Goal: Task Accomplishment & Management: Use online tool/utility

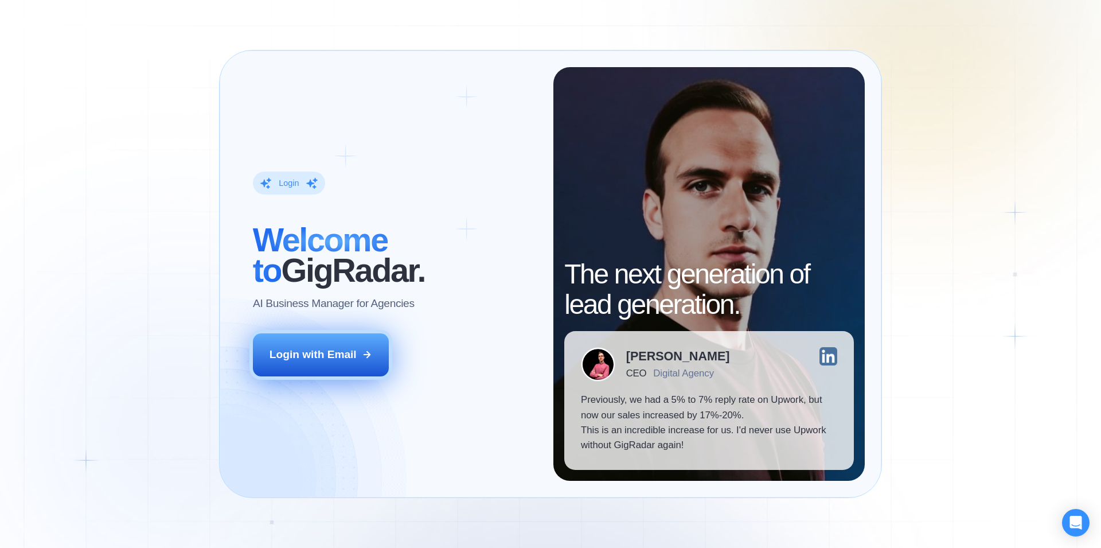
click at [327, 358] on div "Login with Email" at bounding box center [313, 354] width 87 height 15
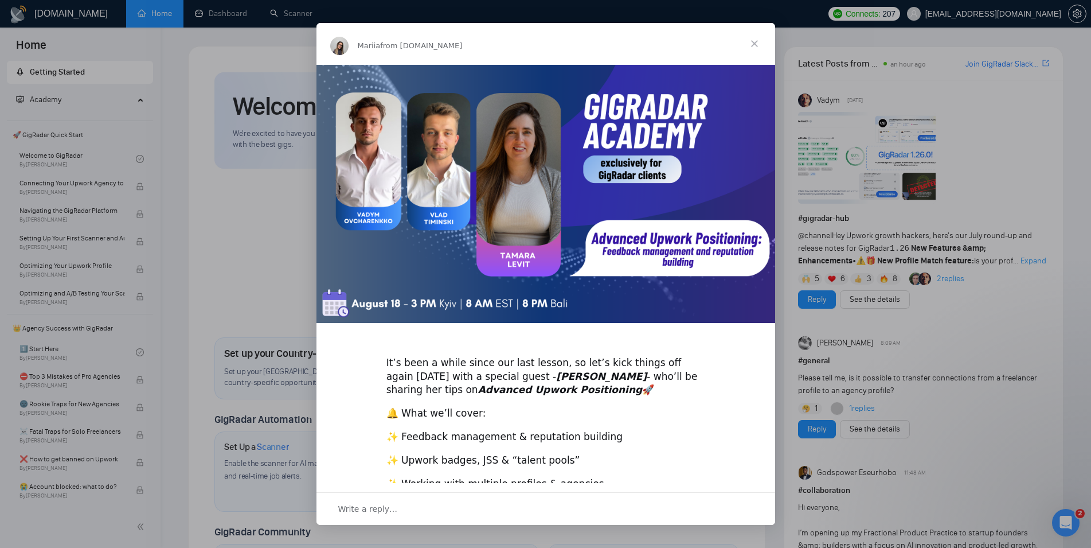
click at [752, 46] on span "Close" at bounding box center [754, 43] width 41 height 41
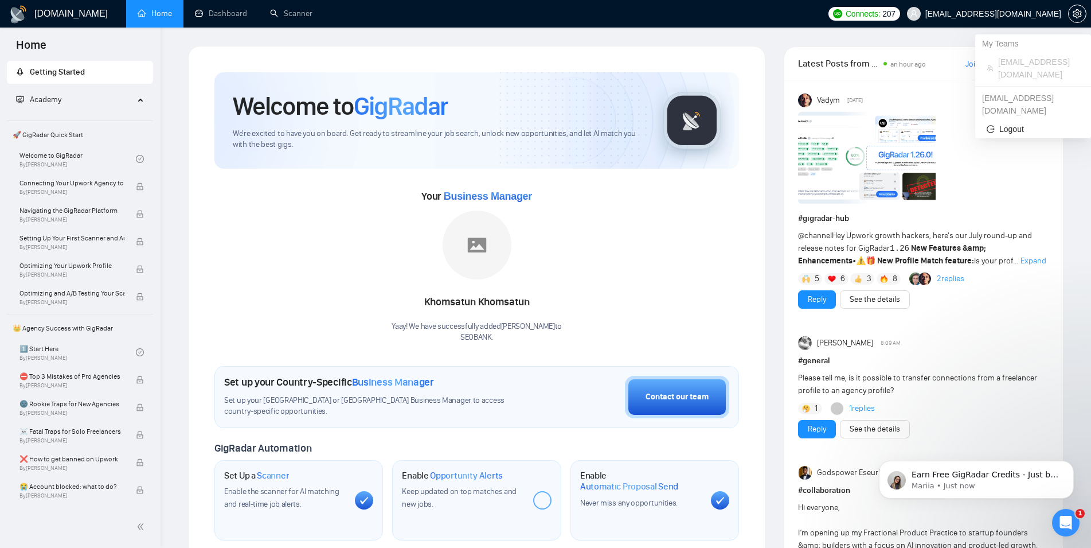
click at [1007, 14] on span "[EMAIL_ADDRESS][DOMAIN_NAME]" at bounding box center [994, 14] width 136 height 0
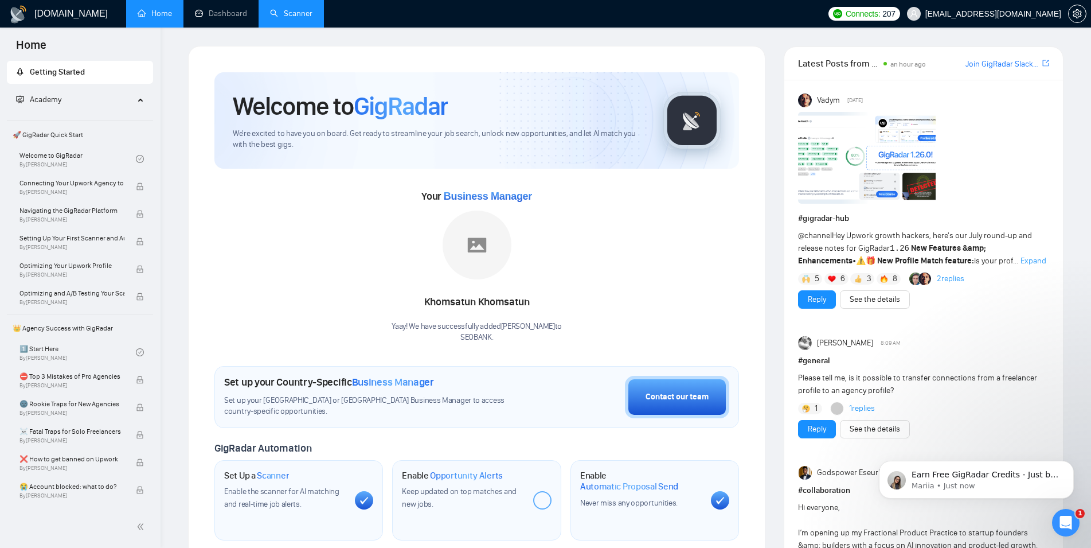
click at [306, 9] on link "Scanner" at bounding box center [291, 14] width 42 height 10
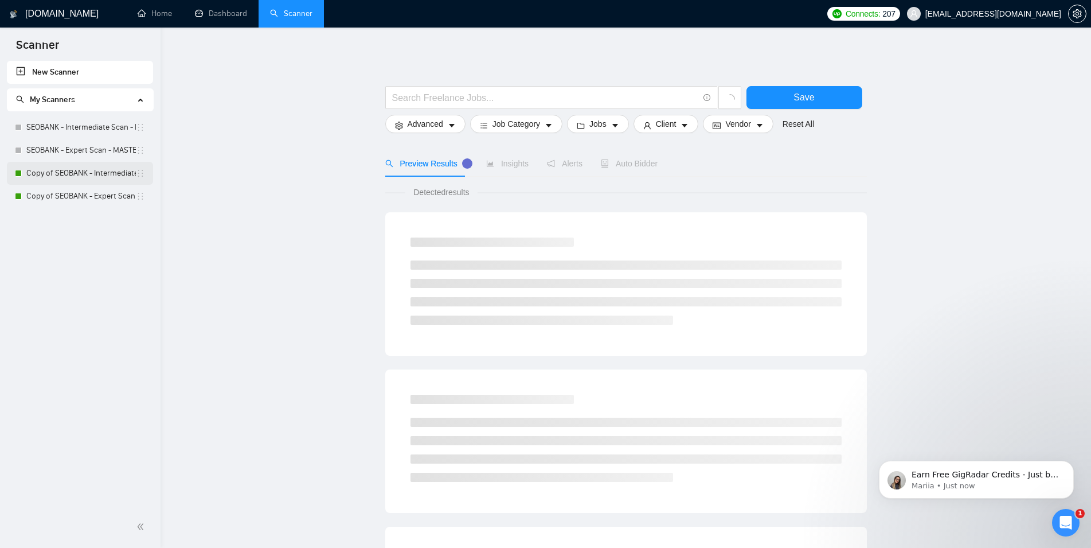
click at [100, 176] on link "Copy of SEOBANK - Intermediate Scan - Home Services" at bounding box center [81, 173] width 110 height 23
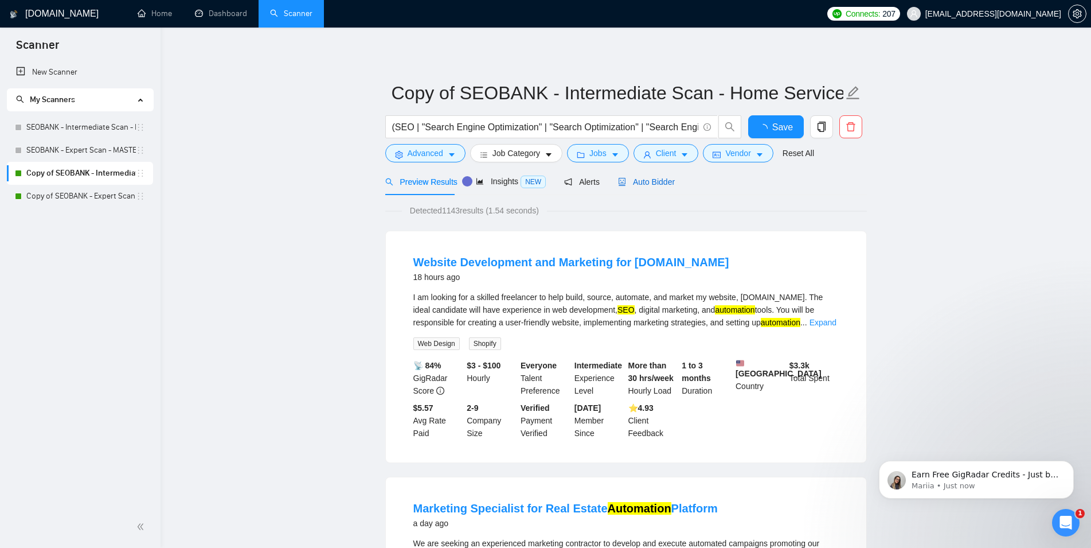
click at [642, 184] on span "Auto Bidder" at bounding box center [646, 181] width 57 height 9
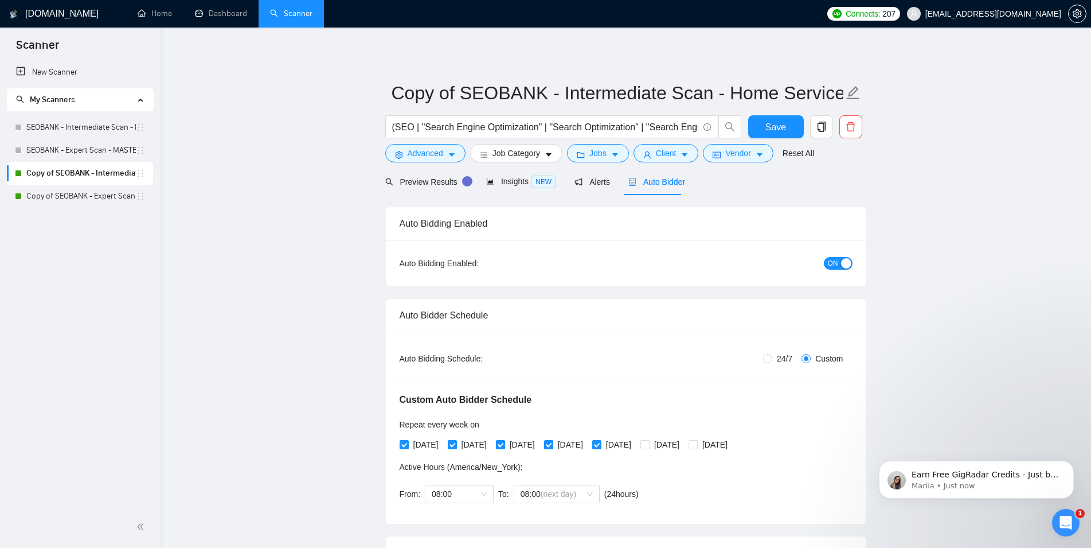
click at [831, 265] on span "ON" at bounding box center [833, 263] width 10 height 13
click at [76, 196] on link "Copy of SEOBANK - Expert Scan - Professional Services" at bounding box center [81, 196] width 110 height 23
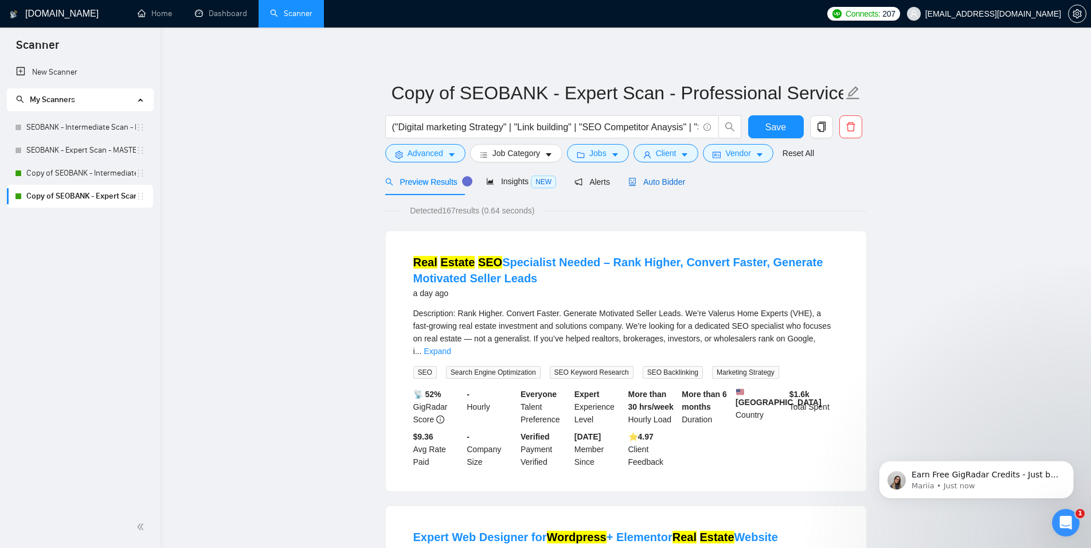
click at [669, 185] on span "Auto Bidder" at bounding box center [657, 181] width 57 height 9
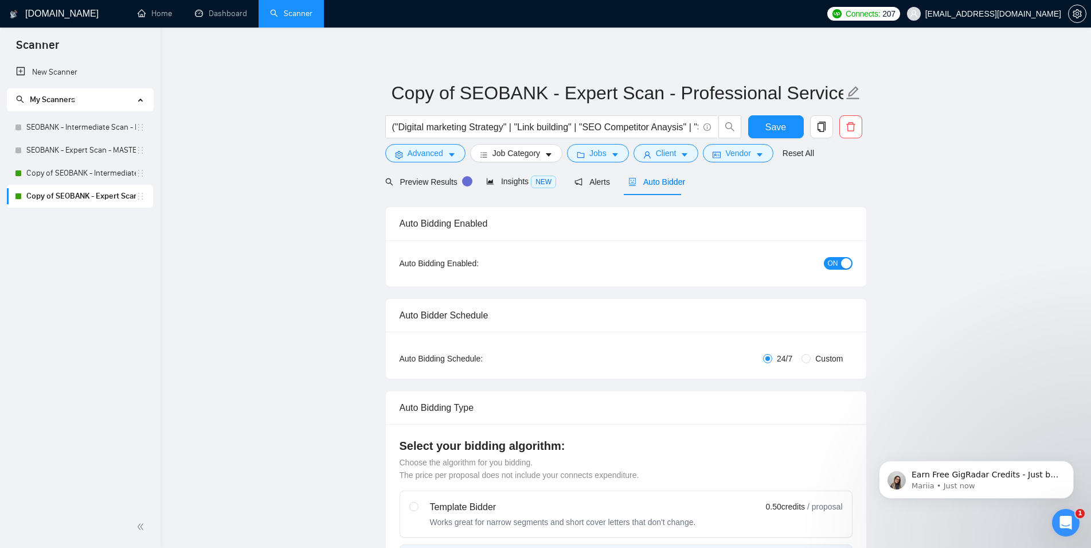
click at [837, 261] on span "ON" at bounding box center [833, 263] width 10 height 13
click at [770, 126] on span "Save" at bounding box center [776, 127] width 21 height 14
click at [63, 167] on link "Copy of SEOBANK - Intermediate Scan - Home Services" at bounding box center [81, 173] width 110 height 23
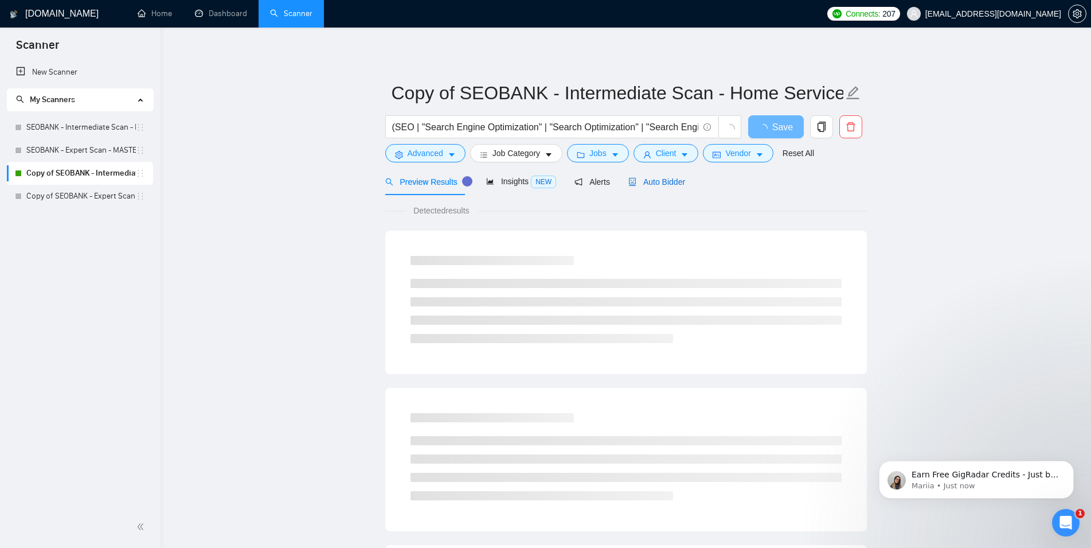
click at [658, 176] on div "Auto Bidder" at bounding box center [657, 181] width 57 height 13
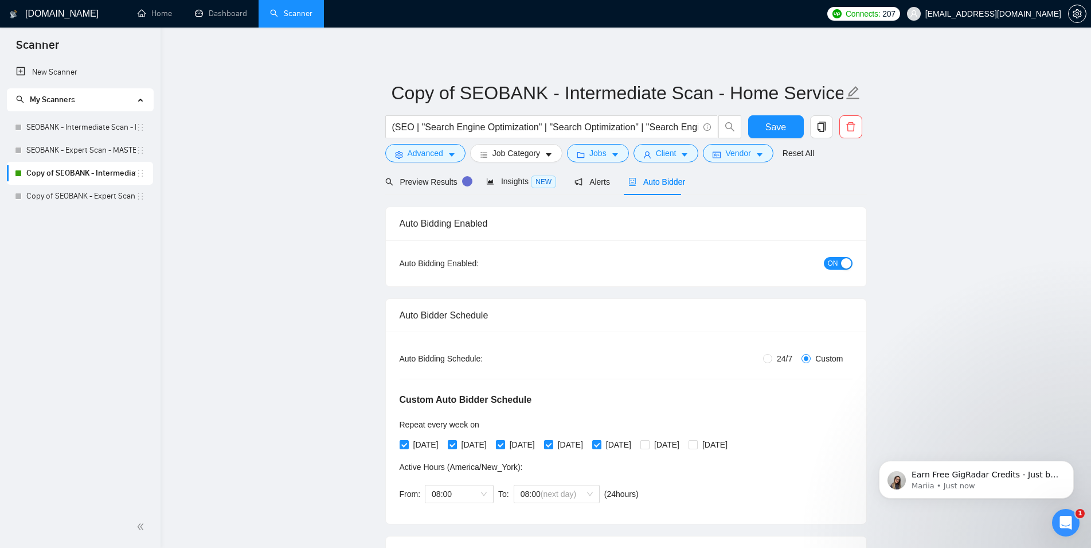
click at [837, 260] on span "ON" at bounding box center [833, 263] width 10 height 13
click at [772, 126] on span "Save" at bounding box center [776, 127] width 21 height 14
